Goal: Information Seeking & Learning: Check status

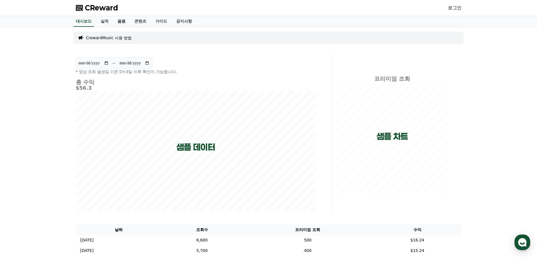
click at [121, 21] on link "음원" at bounding box center [121, 21] width 17 height 11
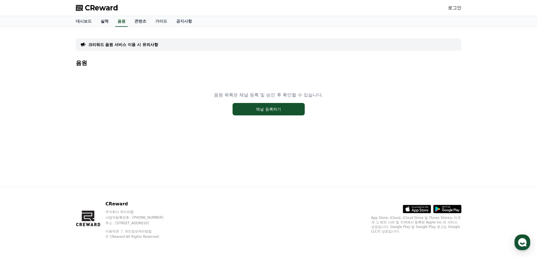
click at [104, 24] on link "실적" at bounding box center [104, 21] width 17 height 11
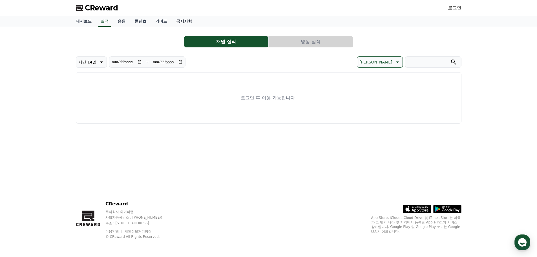
click at [181, 24] on link "공지사항" at bounding box center [184, 21] width 25 height 11
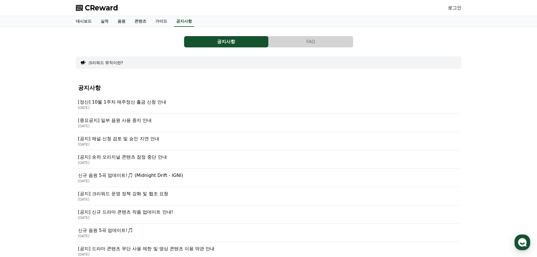
click at [158, 99] on p "[정산] 10월 1주차 매주정산 출금 신청 안내" at bounding box center [268, 102] width 381 height 7
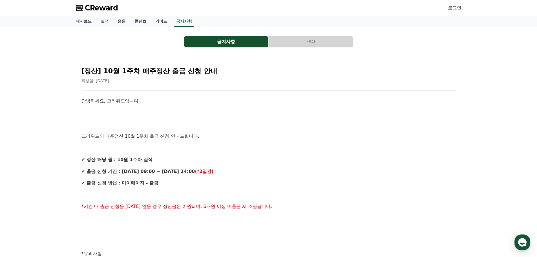
click at [154, 72] on h2 "[정산] 10월 1주차 매주정산 출금 신청 안내" at bounding box center [268, 70] width 374 height 9
drag, startPoint x: 154, startPoint y: 72, endPoint x: 141, endPoint y: 72, distance: 12.4
drag, startPoint x: 141, startPoint y: 72, endPoint x: 106, endPoint y: 70, distance: 35.6
click at [139, 72] on h2 "[정산] 10월 1주차 매주정산 출금 신청 안내" at bounding box center [268, 70] width 374 height 9
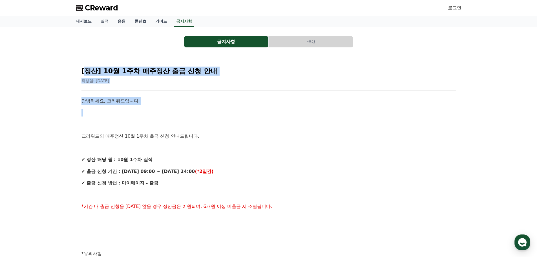
drag, startPoint x: 125, startPoint y: 90, endPoint x: 182, endPoint y: 115, distance: 62.4
click at [177, 113] on div "[정산] 10월 1주차 매주정산 출금 신청 안내 작성일: [DATE] 안녕하세요, 크리워드입니다. 크리워드의 매주정산 10월 1주차 출금 신청…" at bounding box center [268, 250] width 376 height 378
click at [181, 115] on p at bounding box center [268, 112] width 374 height 7
drag, startPoint x: 181, startPoint y: 115, endPoint x: 141, endPoint y: 100, distance: 43.3
click at [141, 100] on p "안녕하세요, 크리워드입니다." at bounding box center [268, 100] width 374 height 7
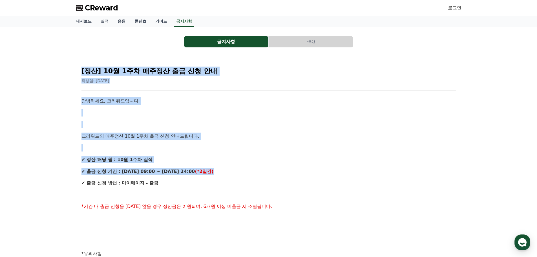
drag, startPoint x: 82, startPoint y: 74, endPoint x: 244, endPoint y: 182, distance: 194.3
click at [242, 180] on div "공지사항 FAQ [정산] 10월 1주차 매주정산 출금 신청 안내 작성일: [DATE] 안녕하세요, 크리워드입니다. 크리워드의 매주정산 10월 …" at bounding box center [268, 237] width 394 height 421
click at [244, 182] on p "✔ 출금 신청 방법 : 마이페이지 - 출금" at bounding box center [268, 182] width 374 height 7
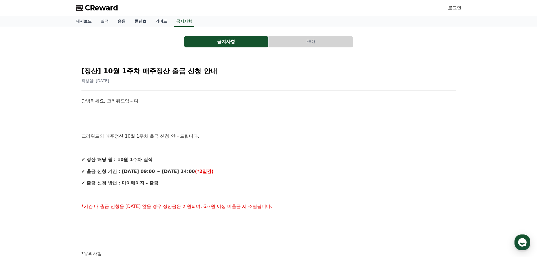
drag, startPoint x: 244, startPoint y: 182, endPoint x: 190, endPoint y: 175, distance: 53.7
click at [193, 177] on div "안녕하세요, 크리워드입니다. 크리워드의 매주정산 10월 1주차 출금 신청 안내드립니다. ✔ 정산 해당 월 : 10월 1주차 실적 ✔ 출금 신청…" at bounding box center [268, 259] width 374 height 324
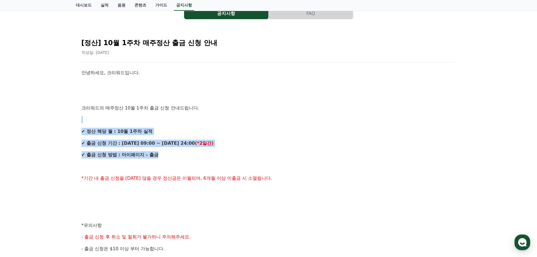
drag, startPoint x: 252, startPoint y: 149, endPoint x: 274, endPoint y: 171, distance: 31.3
click at [268, 167] on div "안녕하세요, 크리워드입니다. 크리워드의 매주정산 10월 1주차 출금 신청 안내드립니다. ✔ 정산 해당 월 : 10월 1주차 실적 ✔ 출금 신청…" at bounding box center [268, 231] width 374 height 324
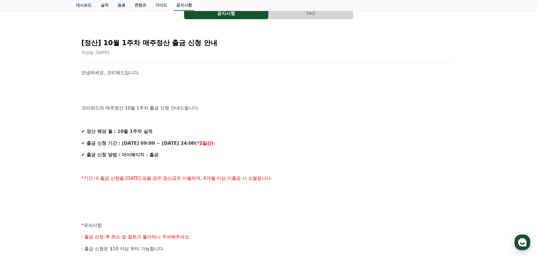
click at [280, 173] on div "안녕하세요, 크리워드입니다. 크리워드의 매주정산 10월 1주차 출금 신청 안내드립니다. ✔ 정산 해당 월 : 10월 1주차 실적 ✔ 출금 신청…" at bounding box center [268, 231] width 374 height 324
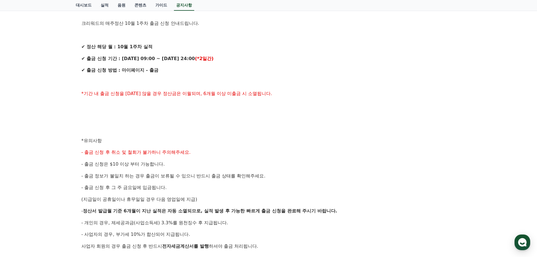
click at [239, 151] on p "- 출금 신청 후 취소 및 철회가 불가하니 주의해주세요." at bounding box center [268, 151] width 374 height 7
drag, startPoint x: 226, startPoint y: 137, endPoint x: 237, endPoint y: 159, distance: 24.8
click at [237, 158] on div "안녕하세요, 크리워드입니다. 크리워드의 매주정산 10월 1주차 출금 신청 안내드립니다. ✔ 정산 해당 월 : 10월 1주차 실적 ✔ 출금 신청…" at bounding box center [268, 147] width 374 height 324
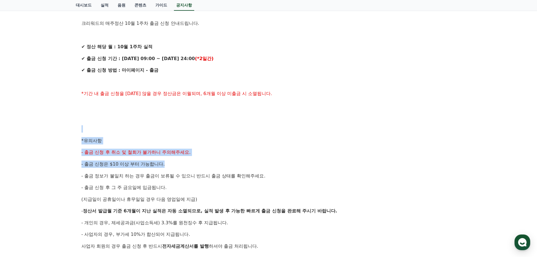
click at [241, 161] on p "- 출금 신청은 $10 이상 부터 가능합니다." at bounding box center [268, 163] width 374 height 7
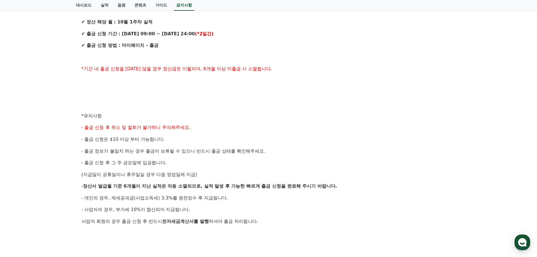
scroll to position [141, 0]
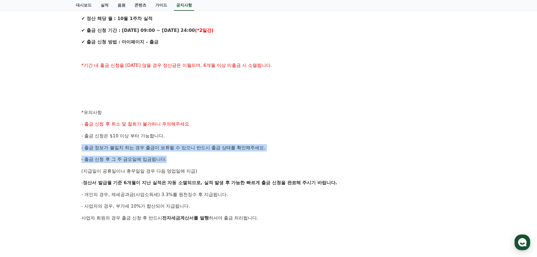
drag, startPoint x: 224, startPoint y: 145, endPoint x: 205, endPoint y: 115, distance: 35.0
click at [214, 125] on div "안녕하세요, 크리워드입니다. 크리워드의 매주정산 10월 1주차 출금 신청 안내드립니다. ✔ 정산 해당 월 : 10월 1주차 실적 ✔ 출금 신청…" at bounding box center [268, 118] width 374 height 324
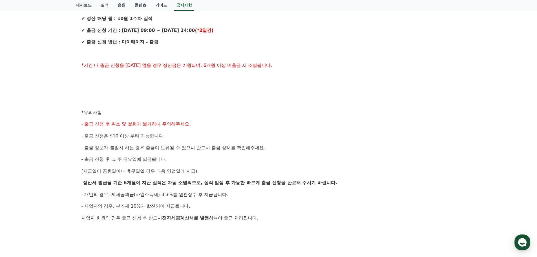
click at [205, 115] on p "*유의사항" at bounding box center [268, 112] width 374 height 7
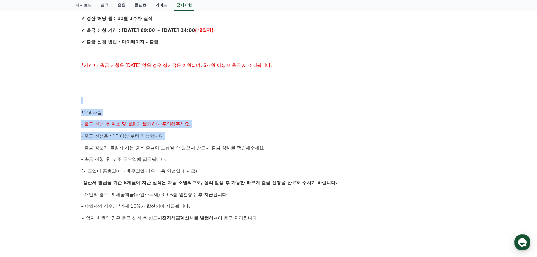
drag, startPoint x: 194, startPoint y: 101, endPoint x: 225, endPoint y: 148, distance: 56.6
click at [220, 144] on div "안녕하세요, 크리워드입니다. 크리워드의 매주정산 10월 1주차 출금 신청 안내드립니다. ✔ 정산 해당 월 : 10월 1주차 실적 ✔ 출금 신청…" at bounding box center [268, 118] width 374 height 324
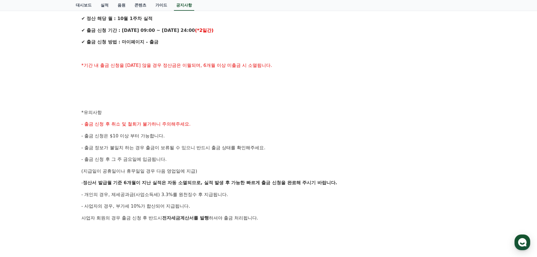
drag, startPoint x: 225, startPoint y: 149, endPoint x: 223, endPoint y: 146, distance: 3.0
click at [225, 148] on span "- 출금 정보가 불일치 하는 경우 출금이 보류될 수 있으니 반드시 출금 상태를 확인해주세요." at bounding box center [173, 147] width 184 height 5
drag, startPoint x: 205, startPoint y: 108, endPoint x: 248, endPoint y: 175, distance: 79.4
click at [247, 173] on div "안녕하세요, 크리워드입니다. 크리워드의 매주정산 10월 1주차 출금 신청 안내드립니다. ✔ 정산 해당 월 : 10월 1주차 실적 ✔ 출금 신청…" at bounding box center [268, 118] width 374 height 324
click at [248, 175] on div "안녕하세요, 크리워드입니다. 크리워드의 매주정산 10월 1주차 출금 신청 안내드립니다. ✔ 정산 해당 월 : 10월 1주차 실적 ✔ 출금 신청…" at bounding box center [268, 118] width 374 height 324
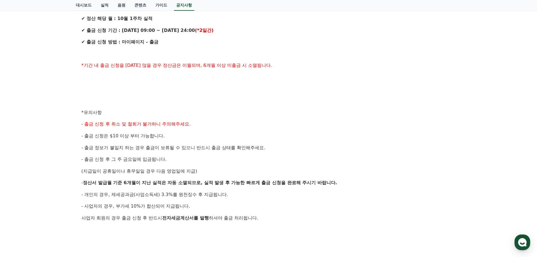
drag, startPoint x: 248, startPoint y: 175, endPoint x: 242, endPoint y: 176, distance: 6.6
click at [247, 175] on div "안녕하세요, 크리워드입니다. 크리워드의 매주정산 10월 1주차 출금 신청 안내드립니다. ✔ 정산 해당 월 : 10월 1주차 실적 ✔ 출금 신청…" at bounding box center [268, 118] width 374 height 324
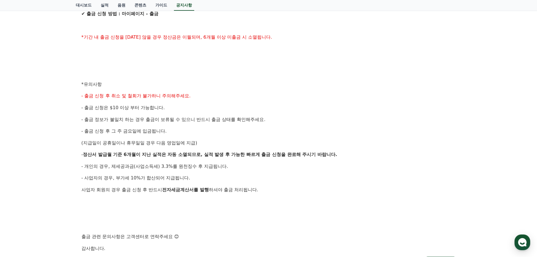
click at [259, 171] on div "안녕하세요, 크리워드입니다. 크리워드의 매주정산 10월 1주차 출금 신청 안내드립니다. ✔ 정산 해당 월 : 10월 1주차 실적 ✔ 출금 신청…" at bounding box center [268, 90] width 374 height 324
click at [269, 176] on p "- 사업자의 경우, 부가세 10%가 합산되어 지급됩니다." at bounding box center [268, 177] width 374 height 7
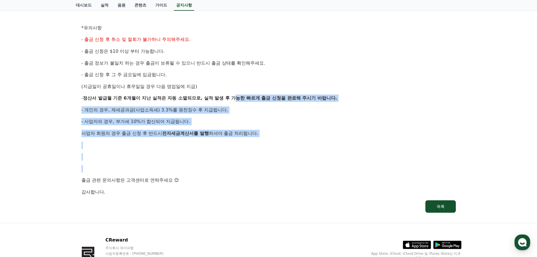
drag, startPoint x: 250, startPoint y: 132, endPoint x: 228, endPoint y: 70, distance: 65.4
click at [230, 73] on div "안녕하세요, 크리워드입니다. 크리워드의 매주정산 10월 1주차 출금 신청 안내드립니다. ✔ 정산 해당 월 : 10월 1주차 실적 ✔ 출금 신청…" at bounding box center [268, 34] width 374 height 324
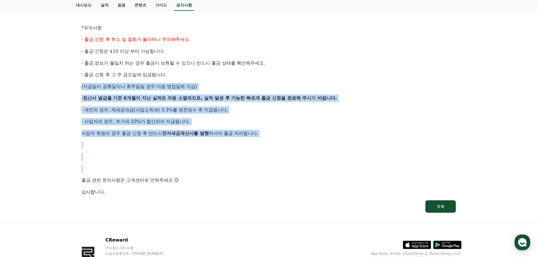
click at [228, 70] on div "안녕하세요, 크리워드입니다. 크리워드의 매주정산 10월 1주차 출금 신청 안내드립니다. ✔ 정산 해당 월 : 10월 1주차 실적 ✔ 출금 신청…" at bounding box center [268, 34] width 374 height 324
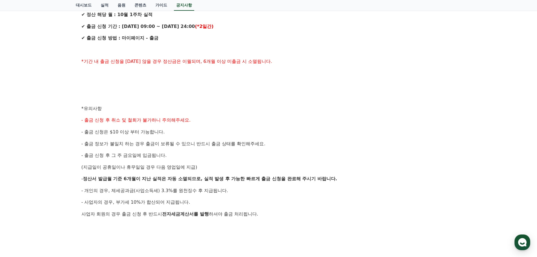
scroll to position [0, 0]
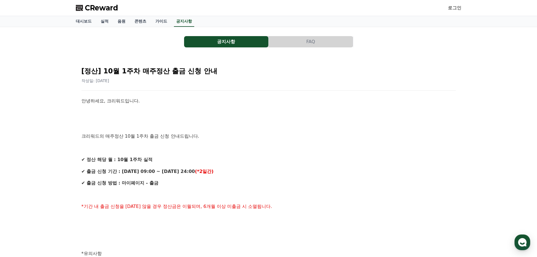
drag, startPoint x: 249, startPoint y: 136, endPoint x: 233, endPoint y: 127, distance: 18.4
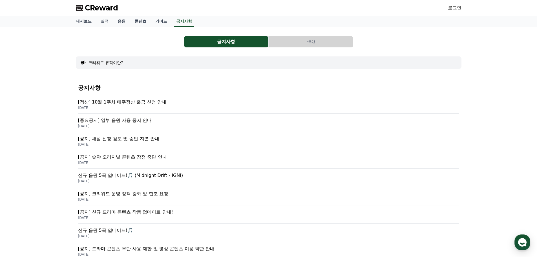
click at [170, 120] on p "[중요공지] 일부 음원 사용 중지 안내" at bounding box center [268, 120] width 381 height 7
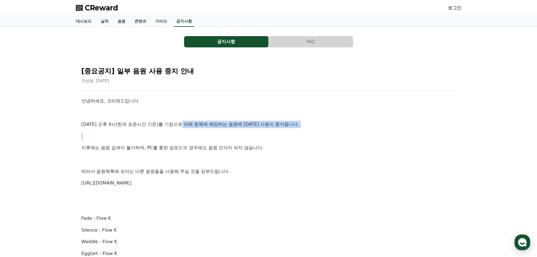
drag, startPoint x: 194, startPoint y: 131, endPoint x: 199, endPoint y: 139, distance: 9.2
click at [199, 139] on p at bounding box center [268, 135] width 374 height 7
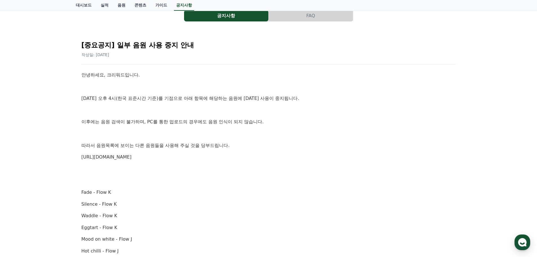
scroll to position [28, 0]
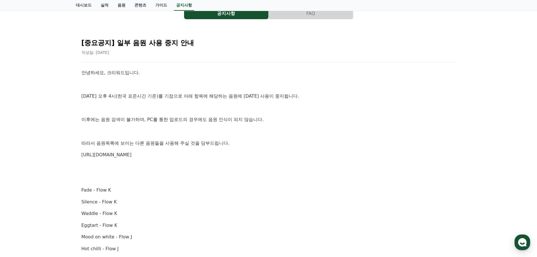
drag, startPoint x: 201, startPoint y: 104, endPoint x: 221, endPoint y: 156, distance: 55.8
click at [222, 156] on p "[URL][DOMAIN_NAME]" at bounding box center [268, 154] width 374 height 7
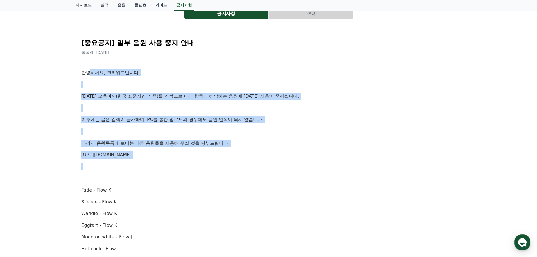
drag, startPoint x: 215, startPoint y: 156, endPoint x: 88, endPoint y: 62, distance: 158.0
drag, startPoint x: 243, startPoint y: 122, endPoint x: 157, endPoint y: 111, distance: 87.1
click at [157, 111] on p at bounding box center [268, 107] width 374 height 7
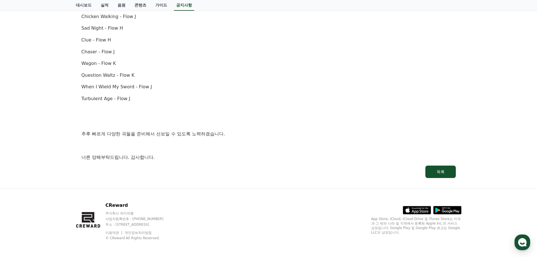
scroll to position [379, 0]
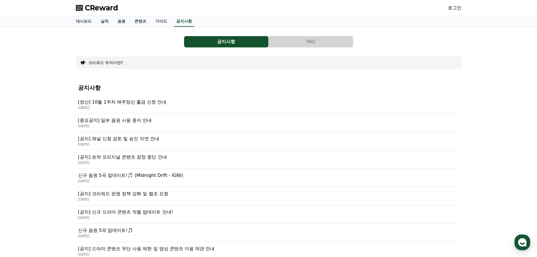
drag, startPoint x: 154, startPoint y: 70, endPoint x: 148, endPoint y: 65, distance: 7.4
click at [148, 65] on div "크리워드 뮤직이란?" at bounding box center [268, 62] width 385 height 12
click at [156, 137] on p "[공지] 채널 신청 검토 및 승인 지연 안내" at bounding box center [268, 138] width 381 height 7
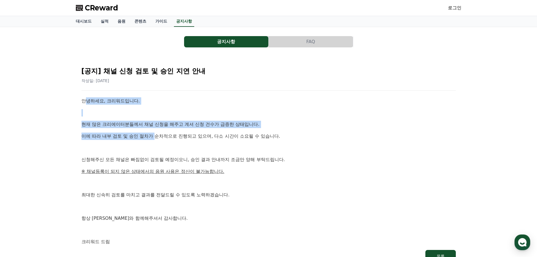
drag, startPoint x: 84, startPoint y: 98, endPoint x: 162, endPoint y: 139, distance: 87.6
click at [158, 137] on div "안녕하세요, 크리워드입니다. 현재 많은 크리에이터분들께서 채널 신청을 해주고 계셔 신청 건수가 급증한 상태입니다. 이에 따라 내부 검토 및 승…" at bounding box center [268, 171] width 374 height 148
click at [162, 139] on p "이에 따라 내부 검토 및 승인 절차가 순차적으로 진행되고 있으며, 다소 시간이 소요될 수 있습니다." at bounding box center [268, 135] width 374 height 7
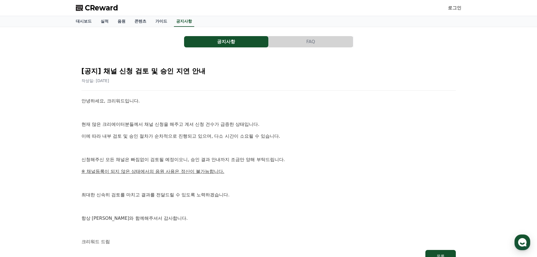
drag, startPoint x: 162, startPoint y: 139, endPoint x: 151, endPoint y: 140, distance: 11.1
click at [156, 137] on p "이에 따라 내부 검토 및 승인 절차가 순차적으로 진행되고 있으며, 다소 시간이 소요될 수 있습니다." at bounding box center [268, 135] width 374 height 7
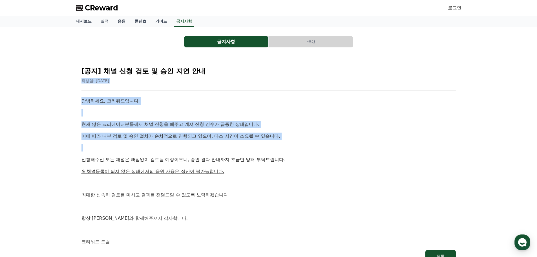
drag, startPoint x: 142, startPoint y: 136, endPoint x: 105, endPoint y: 100, distance: 51.6
click at [58, 80] on div "공지사항 FAQ [공지] 채널 신청 검토 및 승인 지연 안내 작성일: [DATE] 안녕하세요, 크리워드입니다. 현재 많은 크리에이터분들께서 채…" at bounding box center [268, 149] width 537 height 245
click at [184, 129] on div "안녕하세요, 크리워드입니다. 현재 많은 크리에이터분들께서 채널 신청을 해주고 계셔 신청 건수가 급증한 상태입니다. 이에 따라 내부 검토 및 승…" at bounding box center [268, 171] width 374 height 148
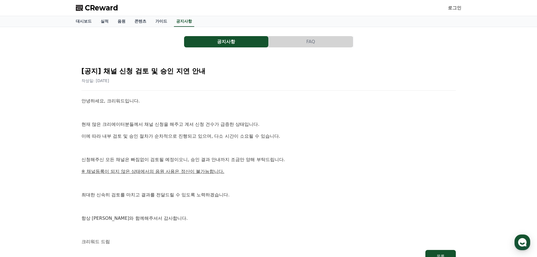
drag, startPoint x: 184, startPoint y: 129, endPoint x: 174, endPoint y: 128, distance: 9.9
click at [164, 127] on p "현재 많은 크리에이터분들께서 채널 신청을 해주고 계셔 신청 건수가 급증한 상태입니다." at bounding box center [268, 124] width 374 height 7
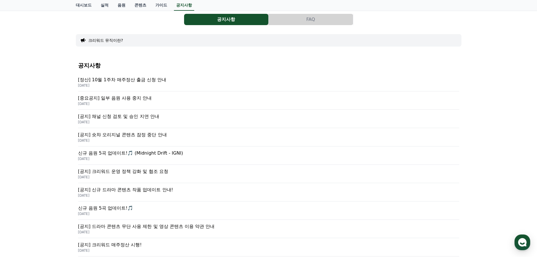
scroll to position [28, 0]
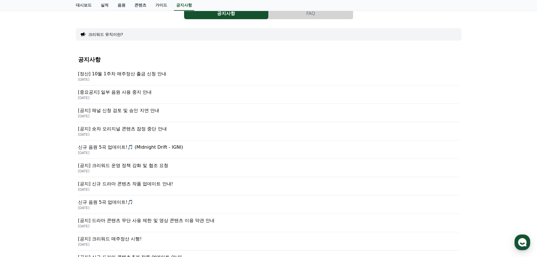
click at [169, 144] on p "신규 음원 5곡 업데이트!🎵 (Midnight Drift - IGNI)" at bounding box center [268, 147] width 381 height 7
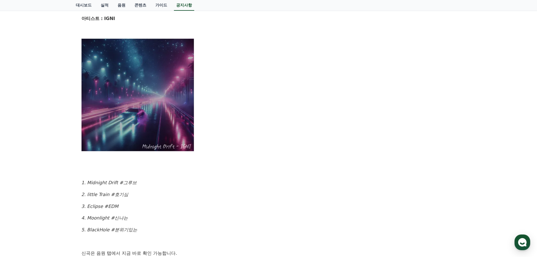
click at [246, 144] on p at bounding box center [268, 94] width 374 height 113
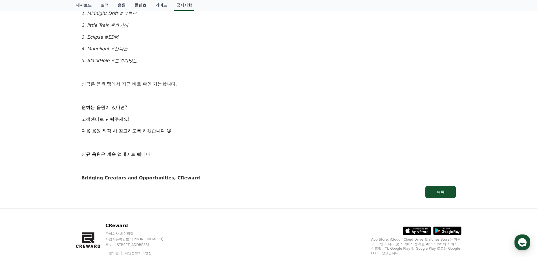
drag, startPoint x: 236, startPoint y: 144, endPoint x: 225, endPoint y: 142, distance: 11.2
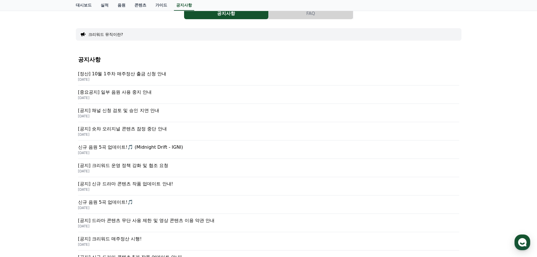
click at [206, 181] on p "[공지] 신규 드라마 콘텐츠 작품 업데이트 안내!" at bounding box center [268, 183] width 381 height 7
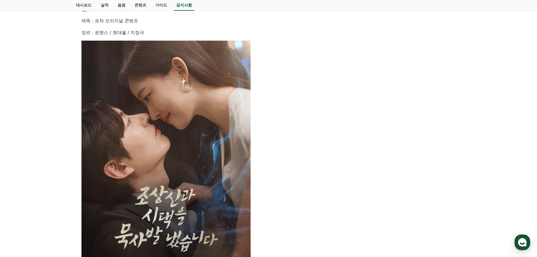
drag, startPoint x: 279, startPoint y: 98, endPoint x: 274, endPoint y: 99, distance: 5.1
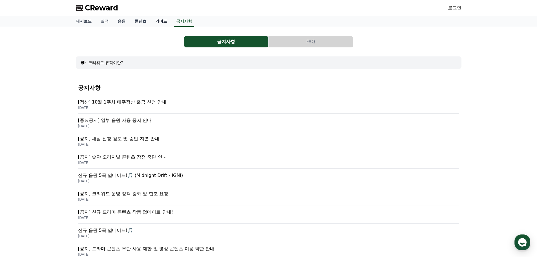
click at [157, 23] on link "가이드" at bounding box center [161, 21] width 21 height 11
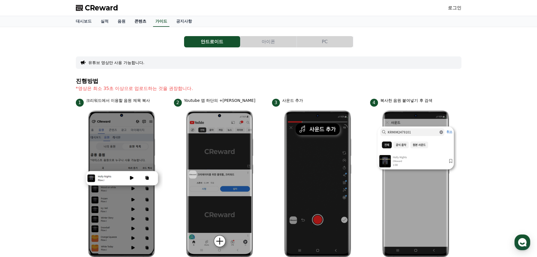
click at [141, 20] on link "콘텐츠" at bounding box center [140, 21] width 21 height 11
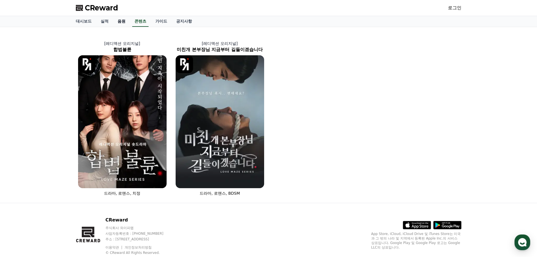
click at [119, 21] on link "음원" at bounding box center [121, 21] width 17 height 11
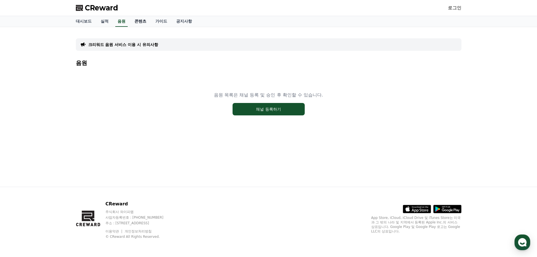
click at [141, 19] on link "콘텐츠" at bounding box center [140, 21] width 21 height 11
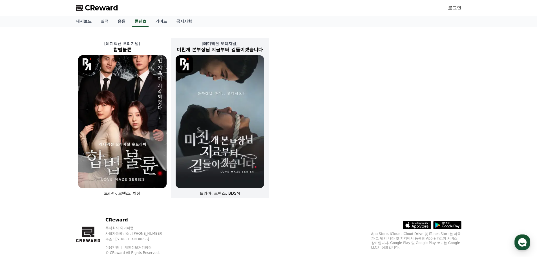
click at [193, 108] on img at bounding box center [220, 121] width 88 height 133
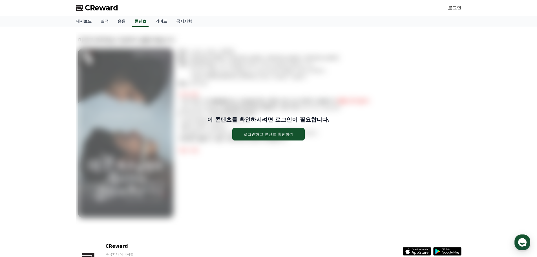
click at [245, 109] on div "이 콘텐츠를 확인하시려면 로그인이 필요합니다. 로그인하고 콘텐츠 확인하기" at bounding box center [268, 128] width 385 height 193
click at [125, 21] on link "음원" at bounding box center [121, 21] width 17 height 11
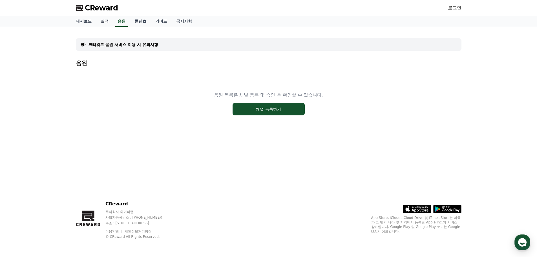
click at [103, 21] on link "실적" at bounding box center [104, 21] width 17 height 11
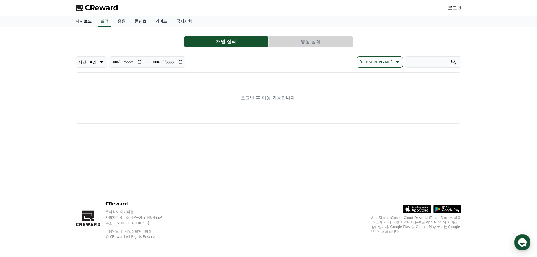
click at [84, 21] on link "대시보드" at bounding box center [83, 21] width 25 height 11
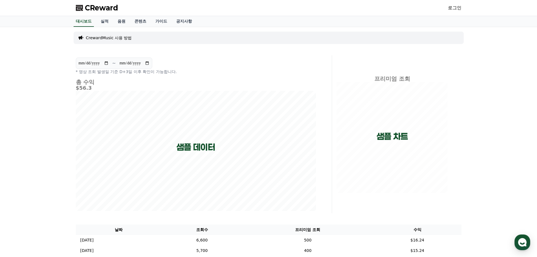
drag, startPoint x: 233, startPoint y: 26, endPoint x: 226, endPoint y: 10, distance: 17.5
click at [226, 10] on div "CReward 로그인" at bounding box center [268, 8] width 394 height 16
drag, startPoint x: 226, startPoint y: 10, endPoint x: 229, endPoint y: 11, distance: 3.4
click at [227, 9] on div "CReward 로그인" at bounding box center [268, 8] width 394 height 16
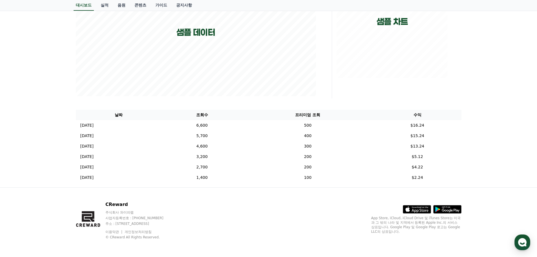
scroll to position [115, 0]
click at [322, 201] on div "**********" at bounding box center [268, 71] width 537 height 372
click at [357, 149] on td "300" at bounding box center [307, 145] width 131 height 10
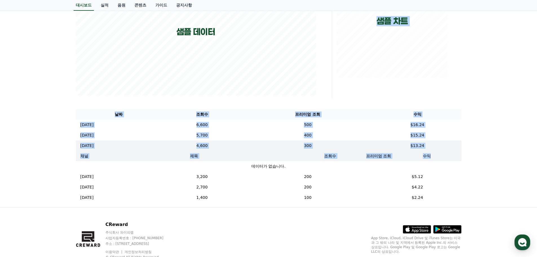
drag, startPoint x: 439, startPoint y: 153, endPoint x: 465, endPoint y: 168, distance: 29.4
click at [458, 164] on div "**********" at bounding box center [268, 59] width 394 height 295
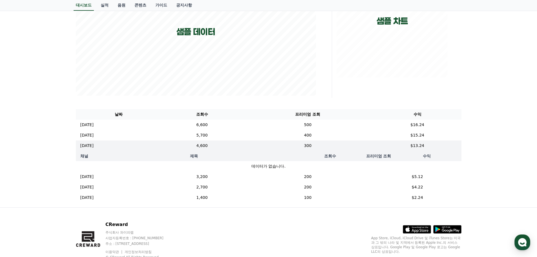
click at [475, 168] on div "**********" at bounding box center [268, 59] width 537 height 295
click at [190, 117] on th "조회수" at bounding box center [202, 114] width 80 height 10
click at [221, 122] on td "6,600" at bounding box center [202, 124] width 80 height 10
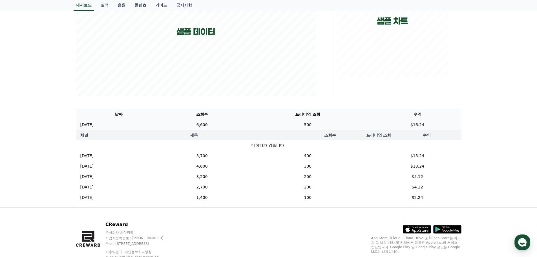
click at [242, 123] on td "6,600" at bounding box center [202, 124] width 80 height 10
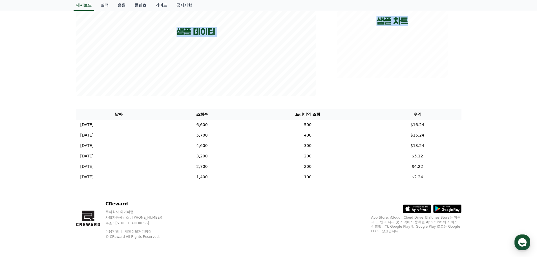
drag, startPoint x: 371, startPoint y: 116, endPoint x: 514, endPoint y: 189, distance: 160.3
click at [510, 188] on div "**********" at bounding box center [268, 71] width 537 height 372
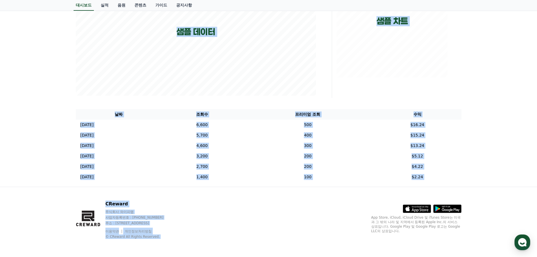
drag
click at [497, 178] on div "**********" at bounding box center [268, 49] width 537 height 275
click at [504, 190] on div "CReward 주식회사 와이피랩 사업자등록번호 : [PHONE_NUMBER] 주소 : [STREET_ADDRESS] 이용약관 개인정보처리방침 …" at bounding box center [268, 222] width 537 height 70
click at [465, 102] on div "**********" at bounding box center [268, 71] width 537 height 372
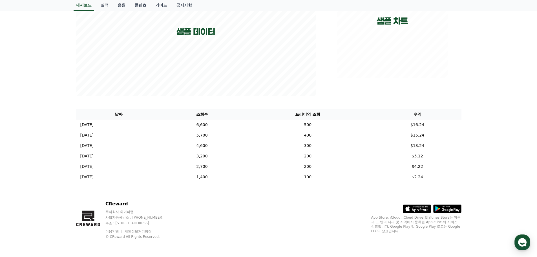
click at [478, 90] on div "**********" at bounding box center [268, 49] width 537 height 275
click at [478, 67] on div "**********" at bounding box center [268, 49] width 537 height 275
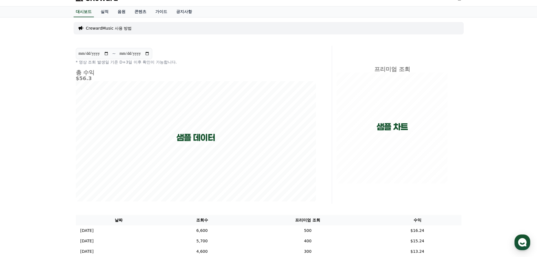
scroll to position [0, 0]
